Goal: Task Accomplishment & Management: Manage account settings

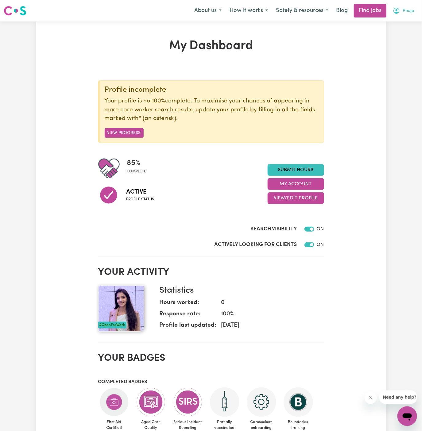
click at [407, 8] on span "Pooja" at bounding box center [408, 11] width 12 height 7
click at [395, 29] on link "My Account" at bounding box center [393, 24] width 48 height 12
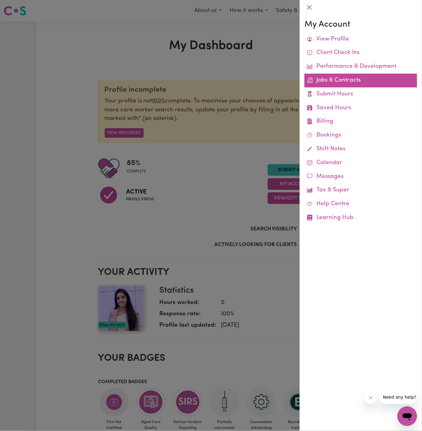
click at [342, 77] on link "Jobs & Contracts" at bounding box center [360, 81] width 113 height 14
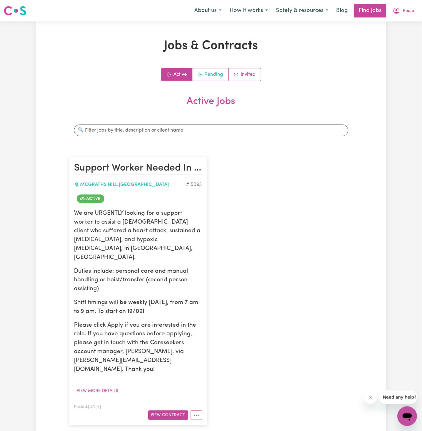
click at [217, 74] on link "Pending" at bounding box center [210, 74] width 36 height 12
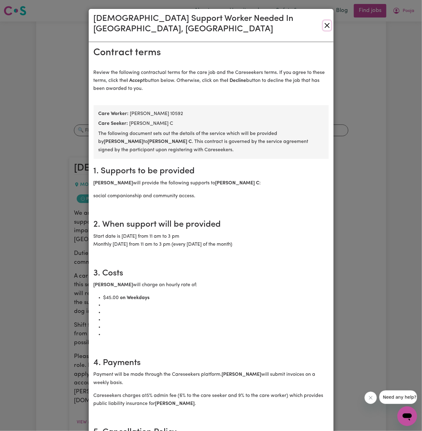
click at [325, 21] on button "Close" at bounding box center [327, 26] width 8 height 10
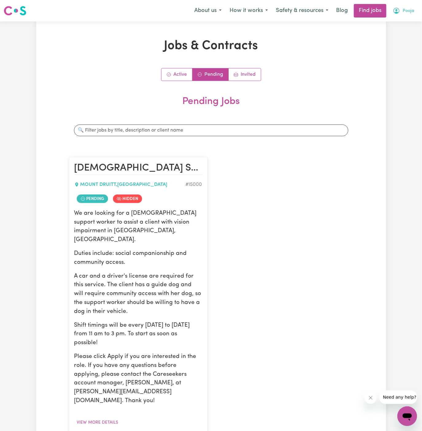
scroll to position [2, 0]
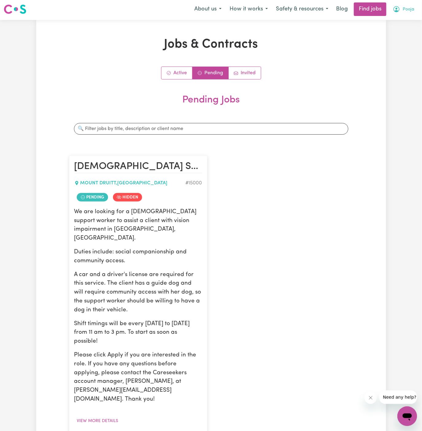
click at [410, 6] on span "Pooja" at bounding box center [408, 9] width 12 height 7
click at [400, 42] on link "Logout" at bounding box center [393, 46] width 48 height 12
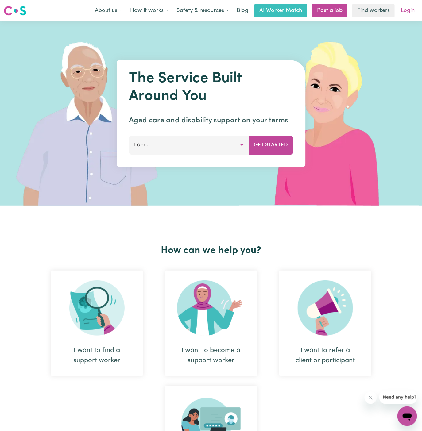
click at [405, 14] on link "Login" at bounding box center [407, 10] width 21 height 13
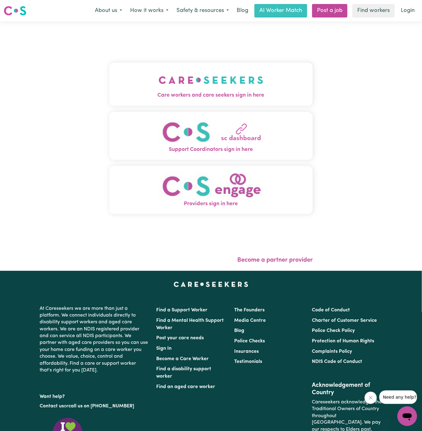
click at [201, 63] on button "Care workers and care seekers sign in here" at bounding box center [211, 84] width 204 height 43
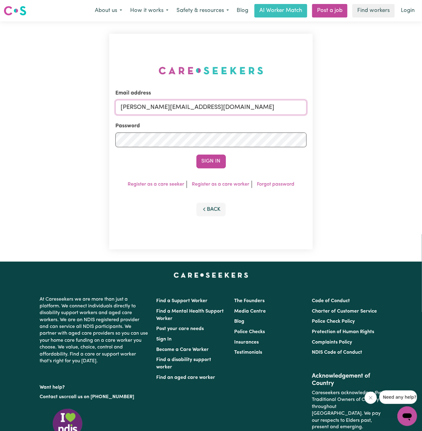
click at [234, 113] on input "[PERSON_NAME][EMAIL_ADDRESS][DOMAIN_NAME]" at bounding box center [210, 107] width 191 height 15
drag, startPoint x: 152, startPoint y: 109, endPoint x: 435, endPoint y: 106, distance: 282.7
click at [421, 106] on html "Menu About us How it works Safety & resources Blog AI Worker Match Post a job F…" at bounding box center [211, 262] width 422 height 525
type input "[EMAIL_ADDRESS][PERSON_NAME][PERSON_NAME][DOMAIN_NAME]"
click at [196, 155] on button "Sign In" at bounding box center [210, 161] width 29 height 13
